Goal: Information Seeking & Learning: Learn about a topic

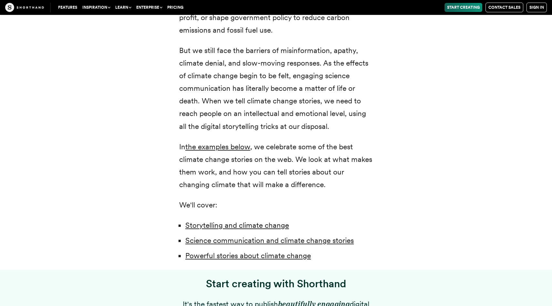
scroll to position [367, 0]
click at [225, 146] on link "the examples below" at bounding box center [217, 146] width 65 height 9
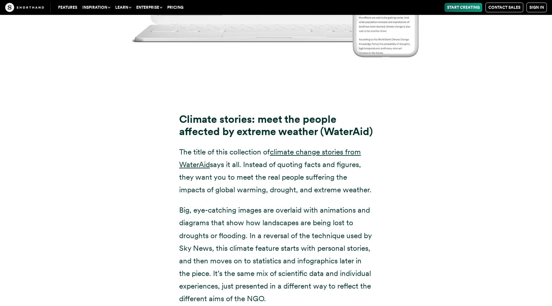
scroll to position [4279, 0]
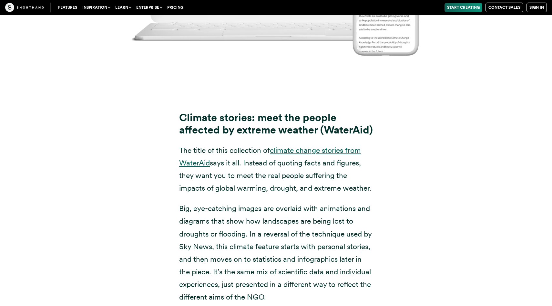
click at [304, 150] on link "climate change stories from WaterAid" at bounding box center [270, 157] width 182 height 22
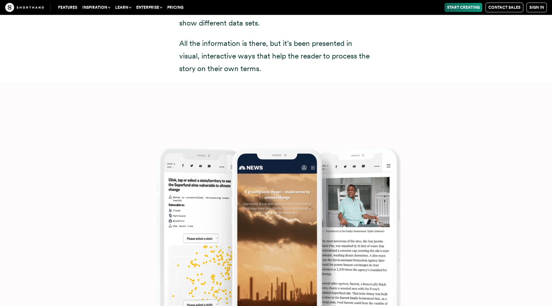
scroll to position [5407, 0]
click at [173, 195] on img at bounding box center [276, 235] width 552 height 306
click at [199, 226] on img at bounding box center [276, 235] width 552 height 306
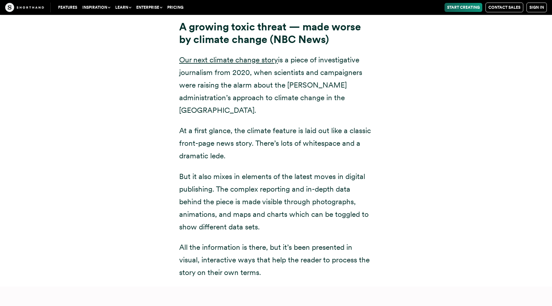
scroll to position [5185, 0]
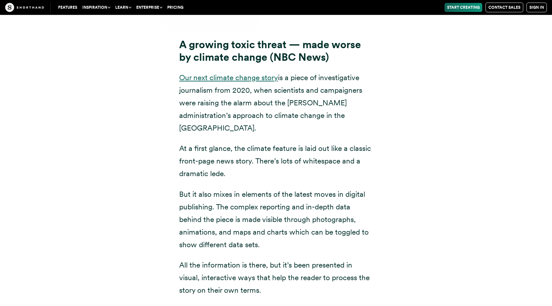
click at [254, 80] on link "Our next climate change story" at bounding box center [228, 77] width 99 height 9
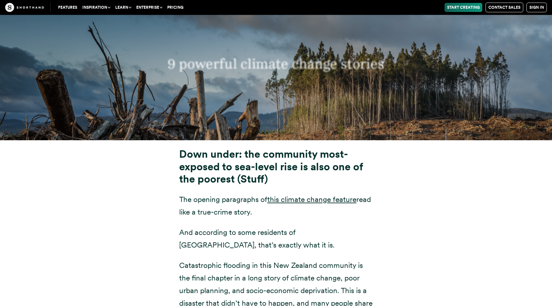
scroll to position [2476, 0]
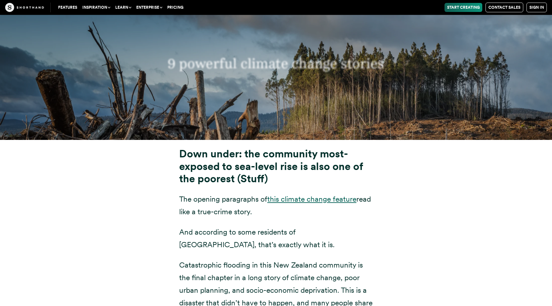
click at [301, 194] on link "this climate change feature" at bounding box center [311, 198] width 89 height 9
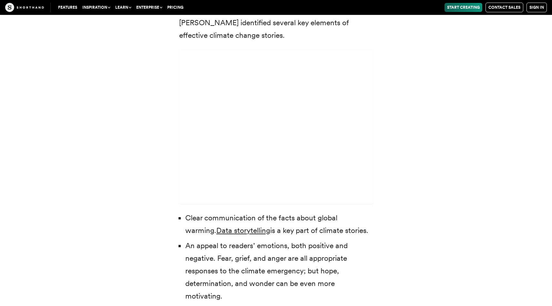
scroll to position [2000, 0]
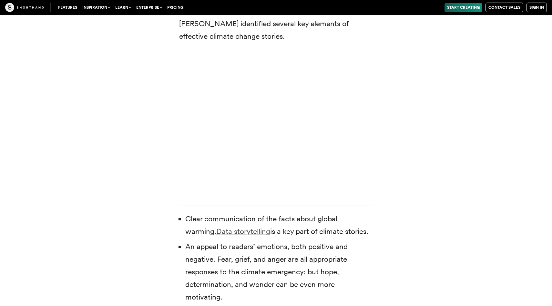
click at [216, 227] on link "Data storytelling" at bounding box center [243, 231] width 54 height 9
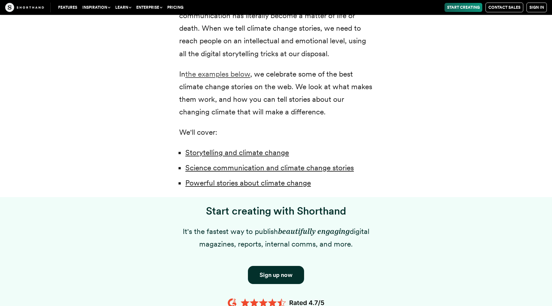
scroll to position [448, 0]
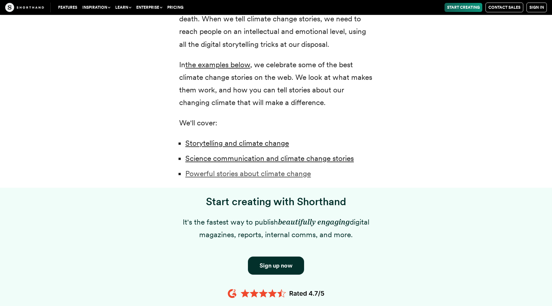
click at [239, 172] on link "Powerful stories about climate change" at bounding box center [248, 173] width 126 height 9
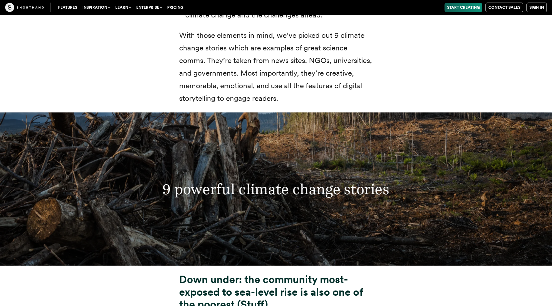
scroll to position [2435, 0]
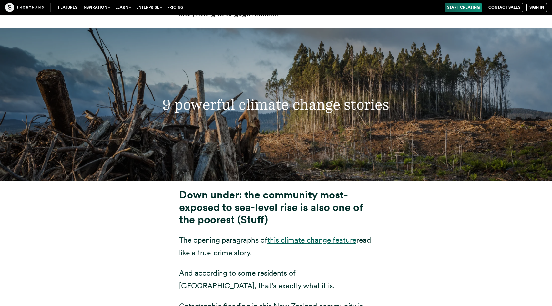
click at [300, 235] on link "this climate change feature" at bounding box center [311, 239] width 89 height 9
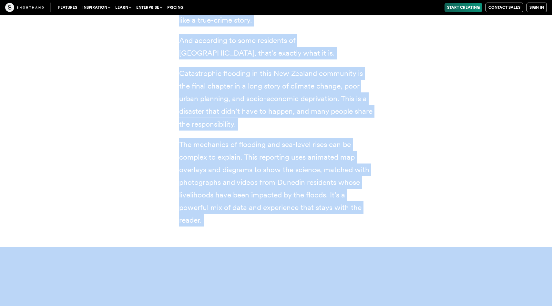
scroll to position [2672, 0]
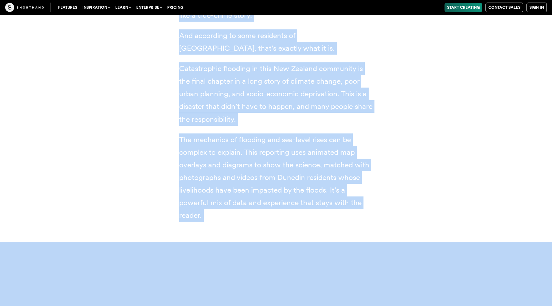
drag, startPoint x: 180, startPoint y: 50, endPoint x: 283, endPoint y: 203, distance: 184.9
click at [283, 203] on div "Down under: the community most-exposed to sea-level rise is also one of the poo…" at bounding box center [276, 96] width 194 height 291
copy div "Down under: the community most-exposed to sea-level rise is also one of the poo…"
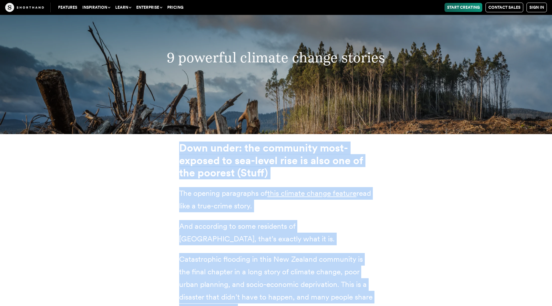
scroll to position [2468, 0]
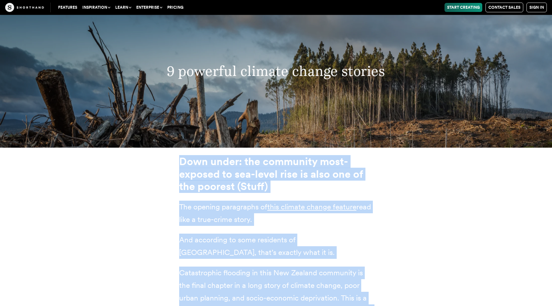
click at [289, 174] on h3 "Down under: the community most-exposed to sea-level rise is also one of the poo…" at bounding box center [276, 173] width 194 height 37
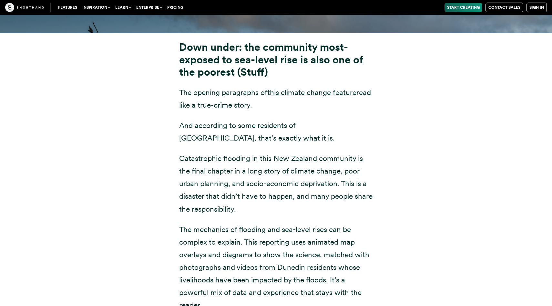
scroll to position [2581, 0]
